Goal: Navigation & Orientation: Find specific page/section

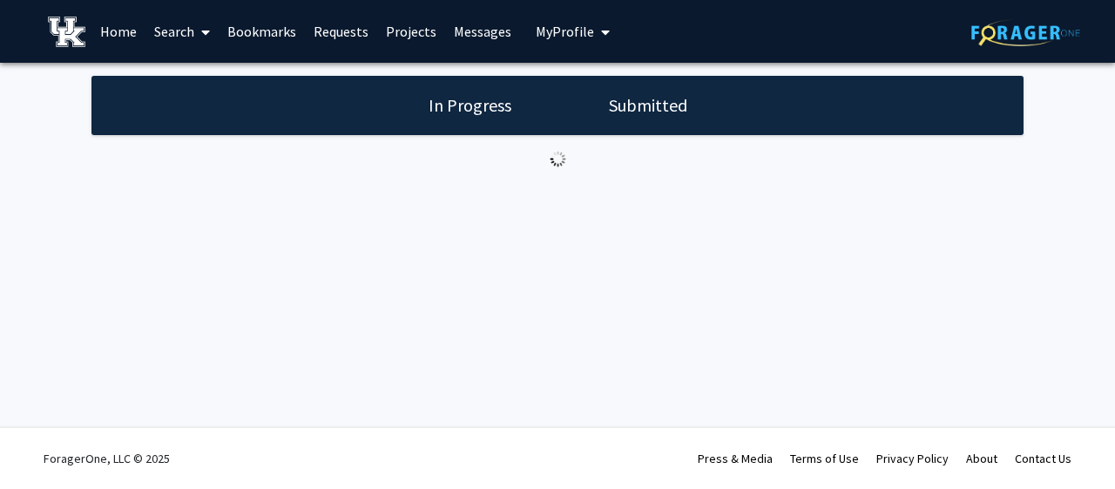
click at [571, 44] on button "My Profile" at bounding box center [572, 31] width 84 height 63
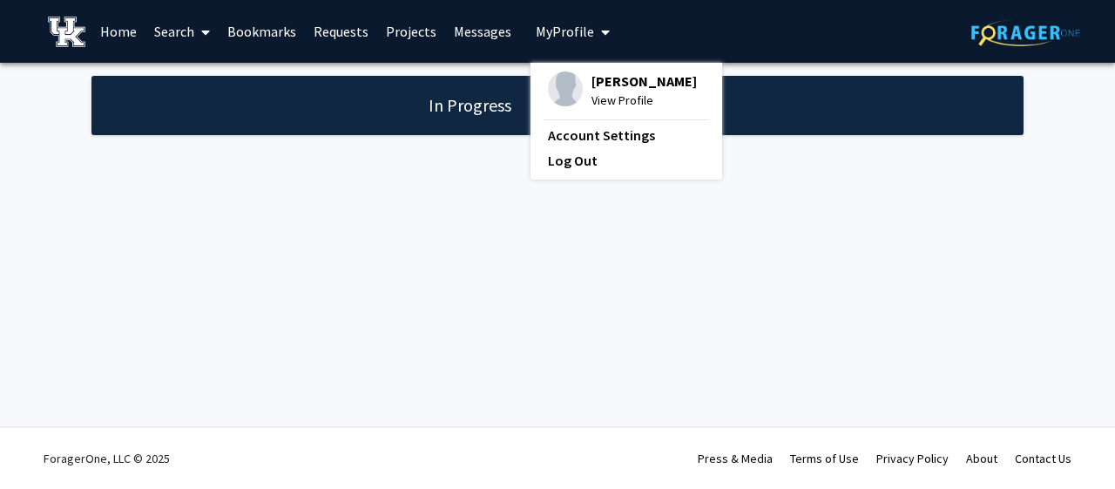
click at [634, 103] on span "View Profile" at bounding box center [643, 100] width 105 height 19
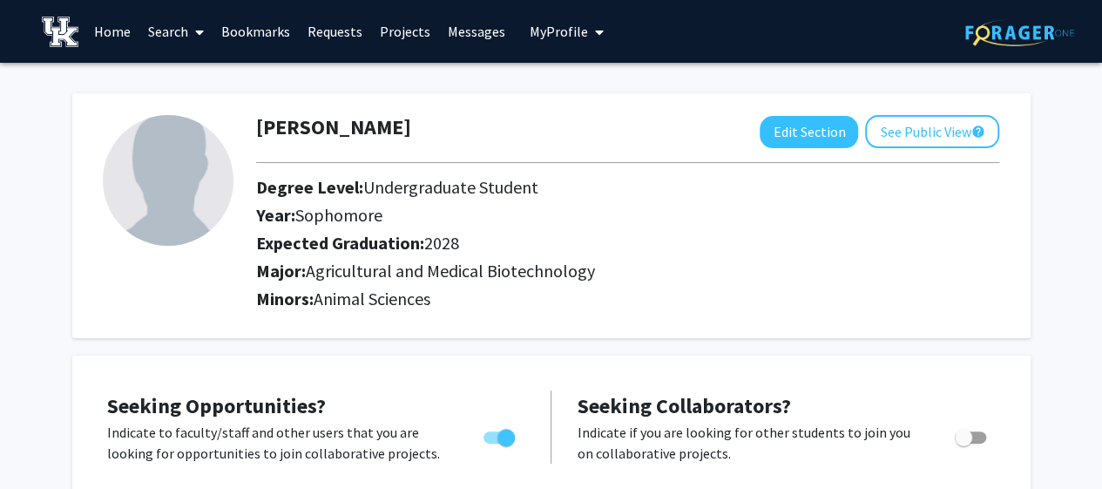
click at [582, 201] on div "Degree Level: Undergraduate Student" at bounding box center [588, 191] width 690 height 28
click at [404, 36] on link "Projects" at bounding box center [405, 31] width 68 height 61
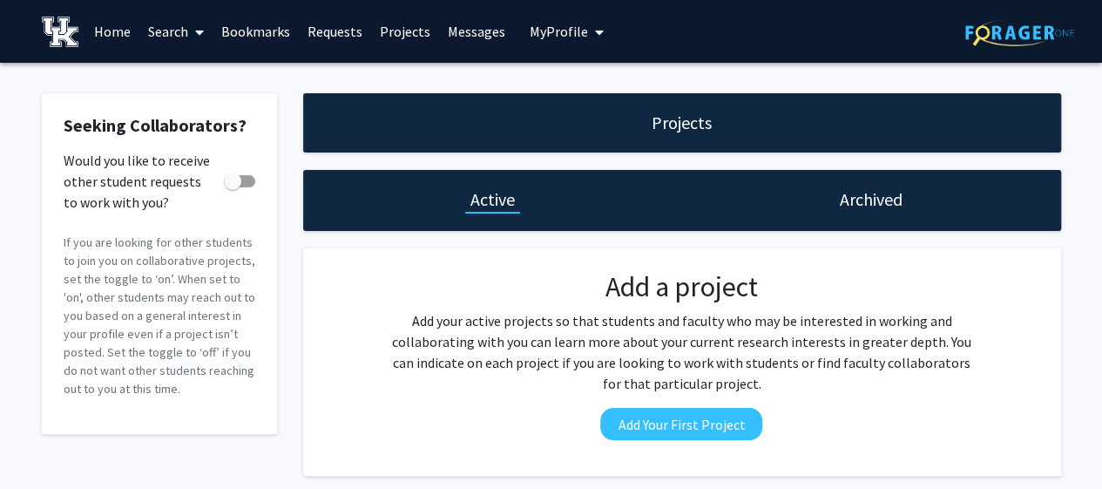
click at [289, 27] on link "Bookmarks" at bounding box center [255, 31] width 86 height 61
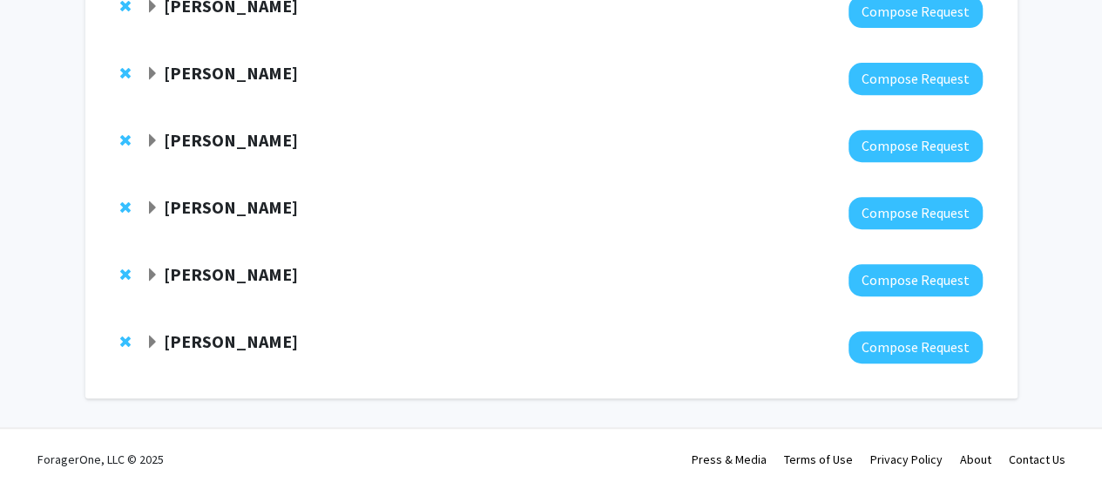
scroll to position [347, 0]
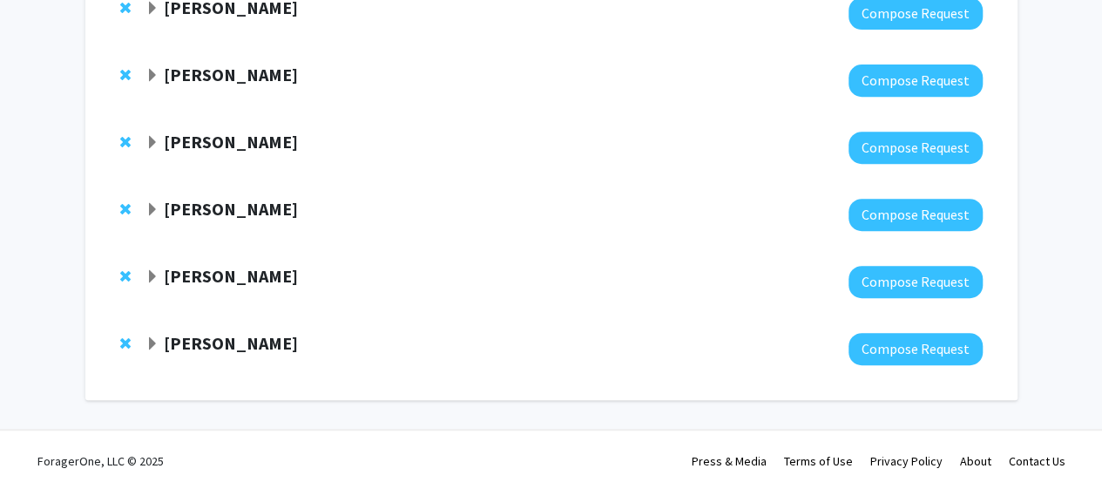
click at [298, 346] on strong "[PERSON_NAME]" at bounding box center [231, 343] width 134 height 22
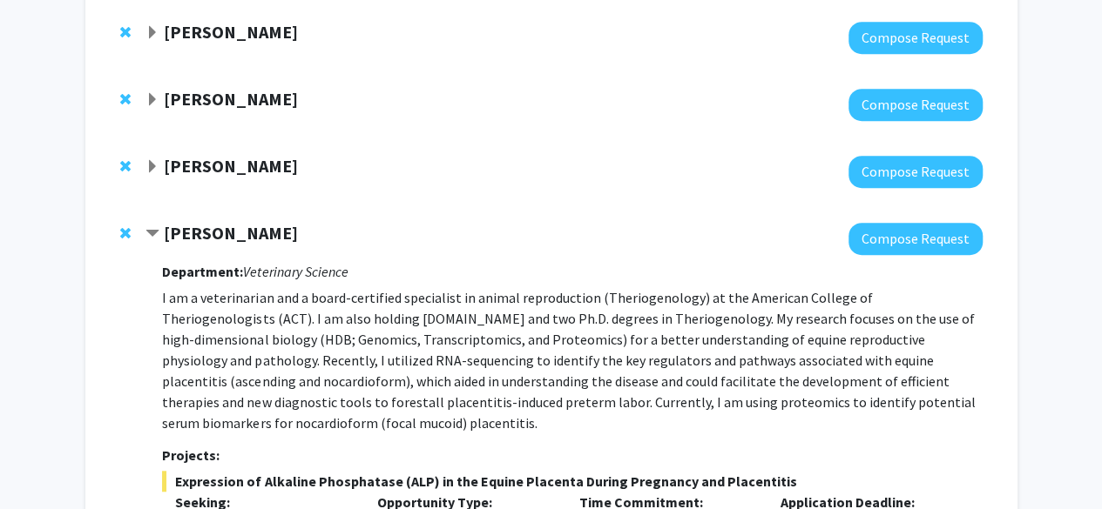
scroll to position [457, 0]
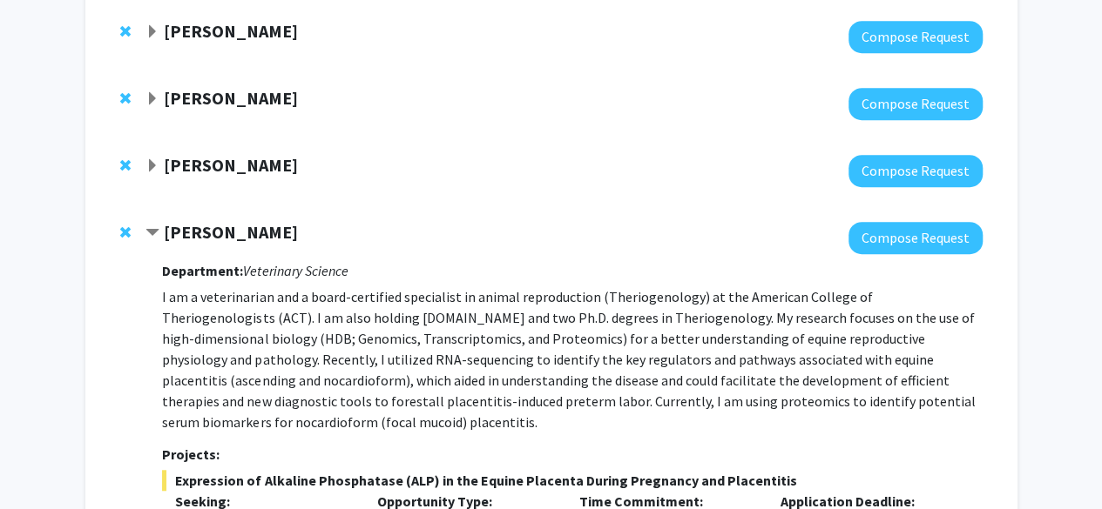
click at [279, 233] on strong "[PERSON_NAME]" at bounding box center [231, 232] width 134 height 22
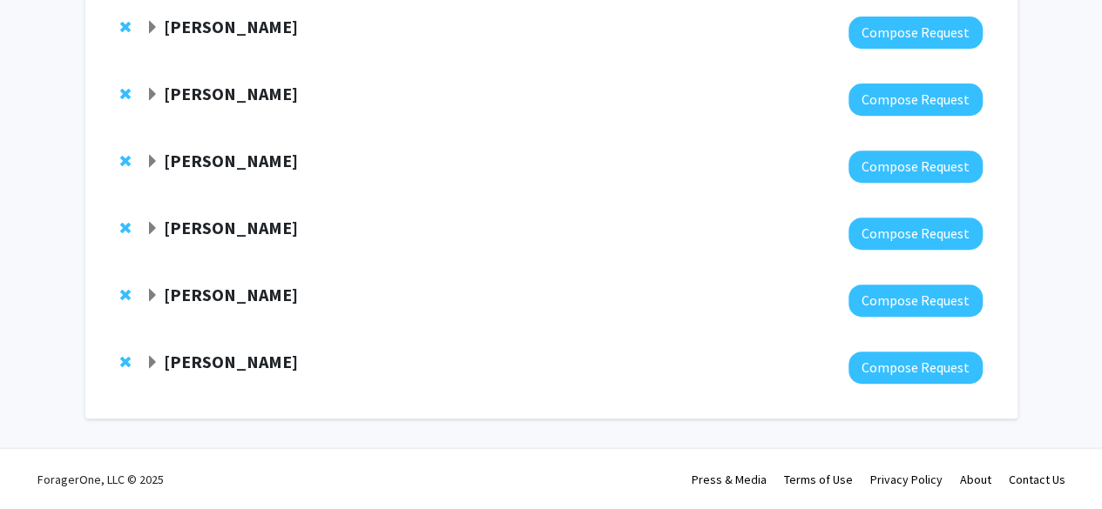
scroll to position [0, 0]
